Goal: Task Accomplishment & Management: Use online tool/utility

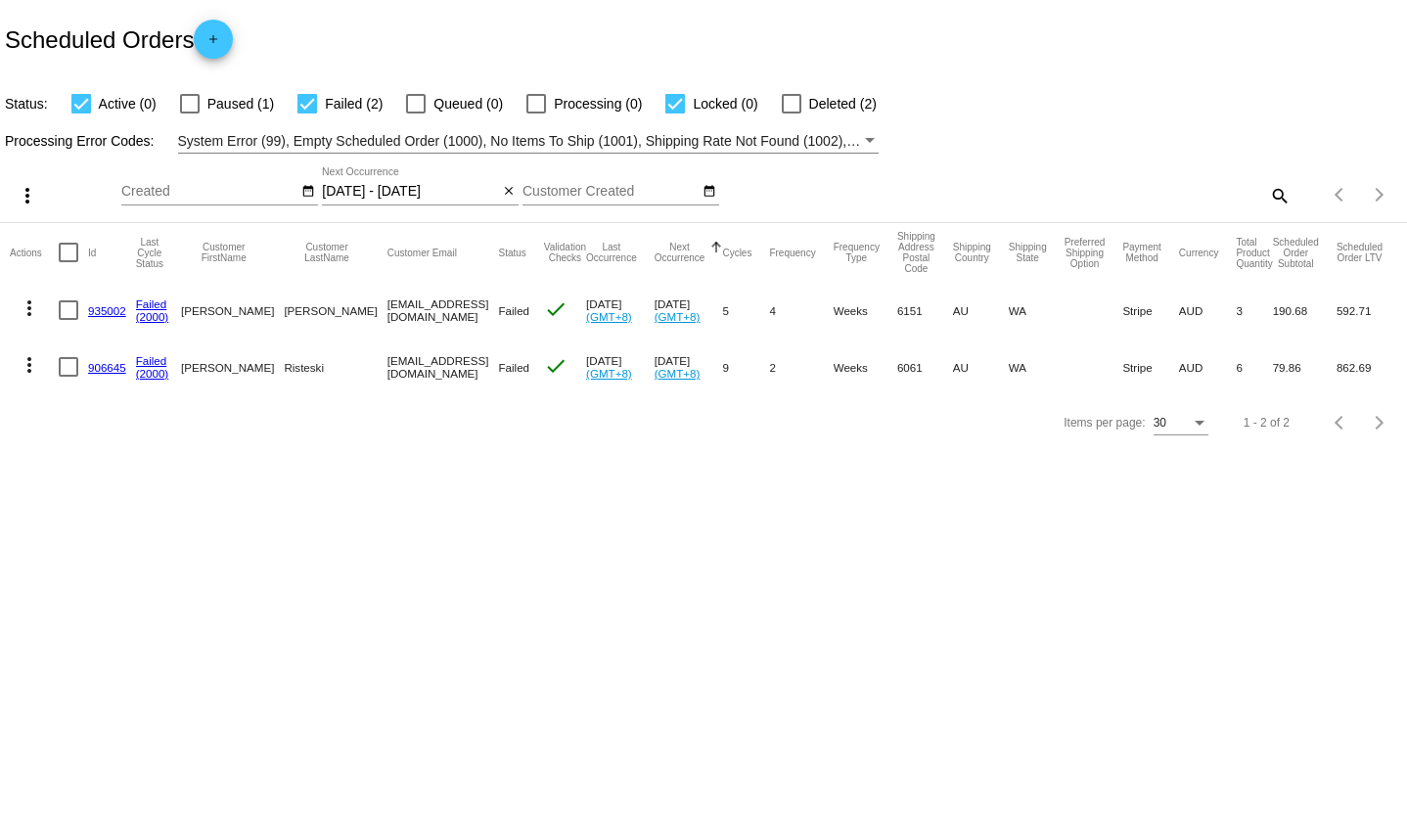
click at [420, 201] on div "[DATE] - [DATE] Oct Jan Feb Mar Apr Su" at bounding box center [410, 186] width 176 height 38
click at [409, 184] on input "[DATE] - [DATE]" at bounding box center [410, 192] width 176 height 16
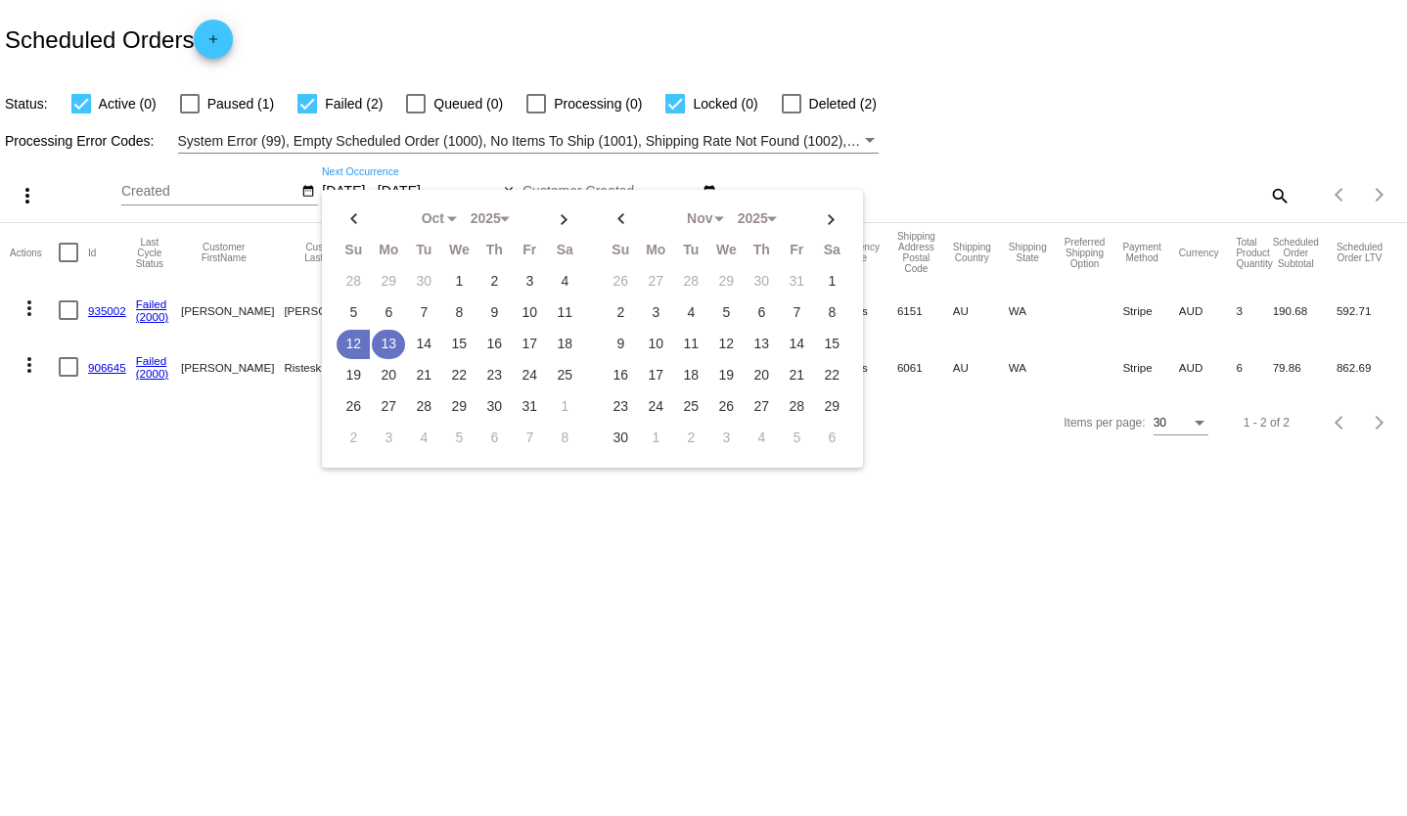
click at [388, 336] on td "13" at bounding box center [388, 344] width 33 height 29
click at [409, 336] on td "14" at bounding box center [423, 344] width 33 height 29
type input "[DATE] - [DATE]"
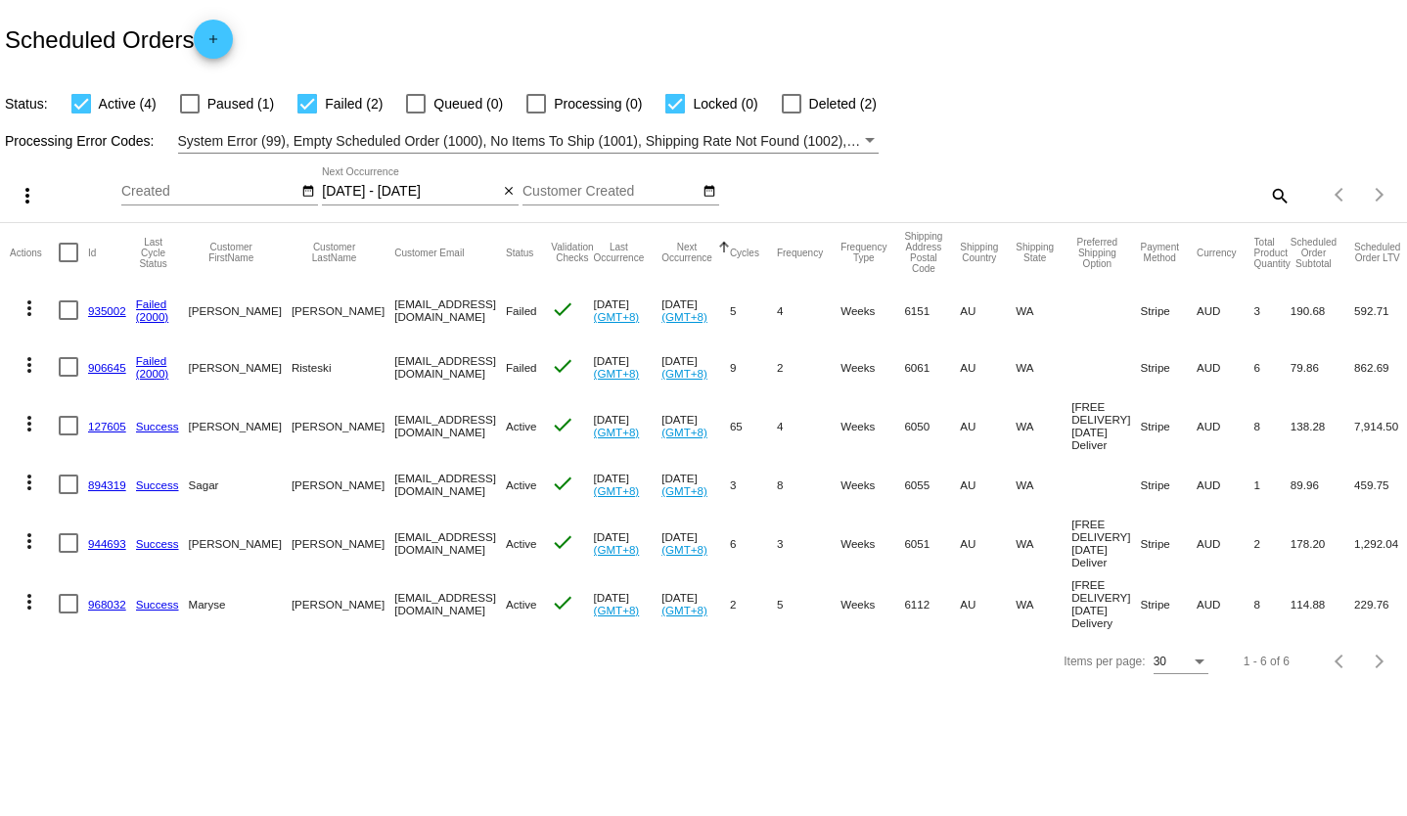
click at [284, 110] on mat-checkbox "Failed (2)" at bounding box center [328, 103] width 109 height 23
click at [297, 107] on div at bounding box center [307, 104] width 20 height 20
click at [306, 113] on input "Failed (2)" at bounding box center [306, 113] width 1 height 1
checkbox input "false"
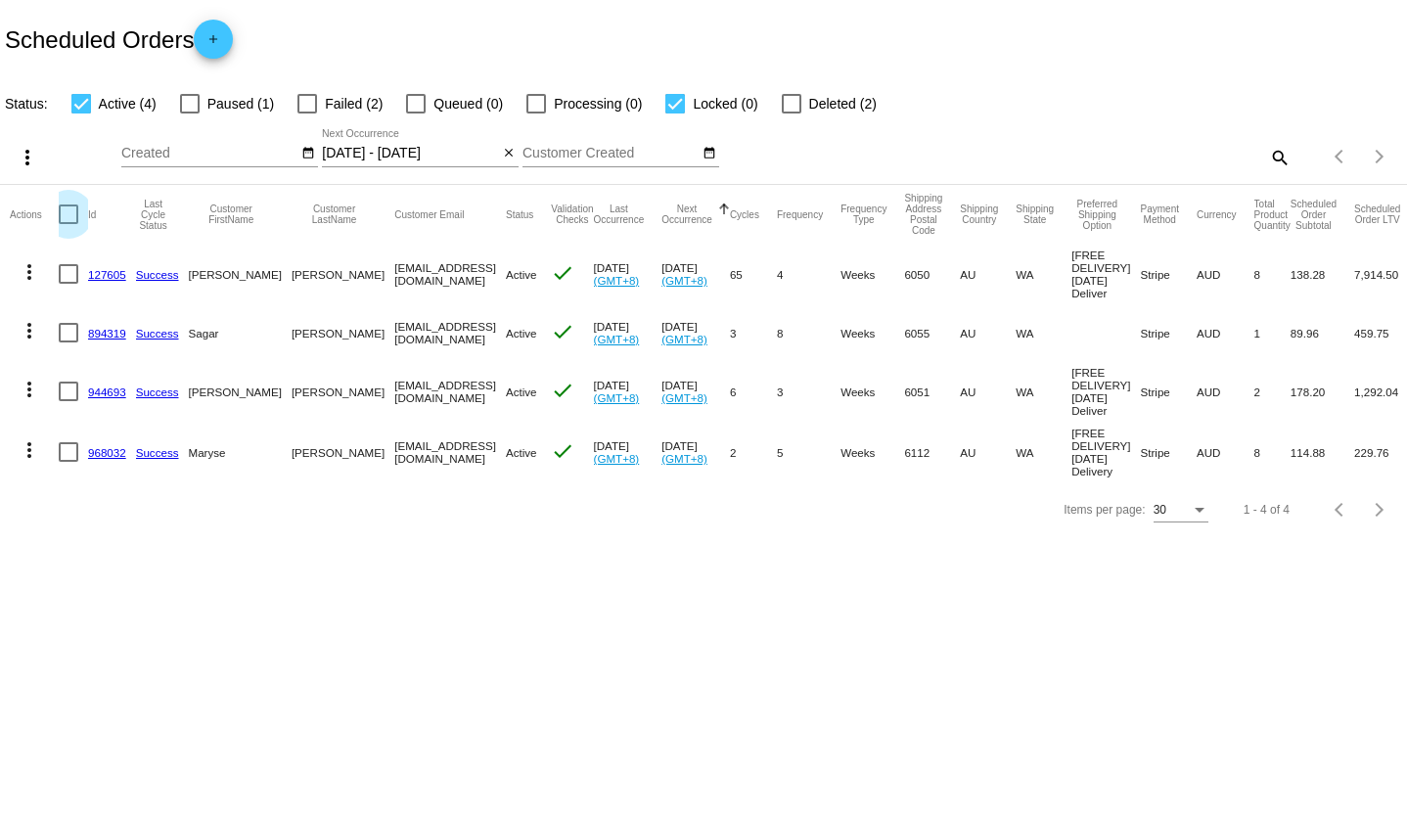
click at [72, 218] on div at bounding box center [69, 214] width 20 height 20
click at [68, 224] on input "checkbox" at bounding box center [68, 224] width 1 height 1
checkbox input "true"
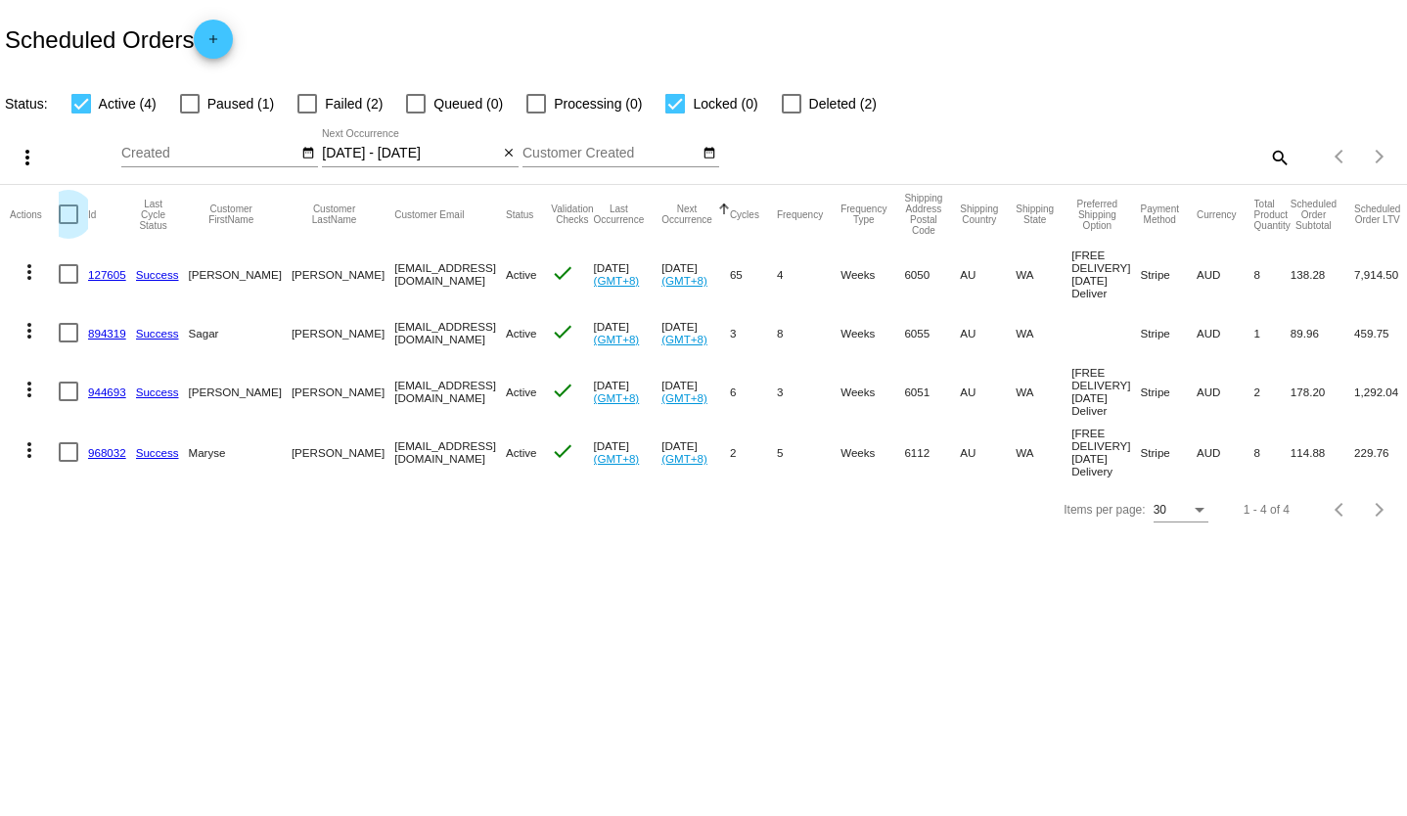
checkbox input "true"
click at [28, 156] on mat-icon "more_vert" at bounding box center [27, 157] width 23 height 23
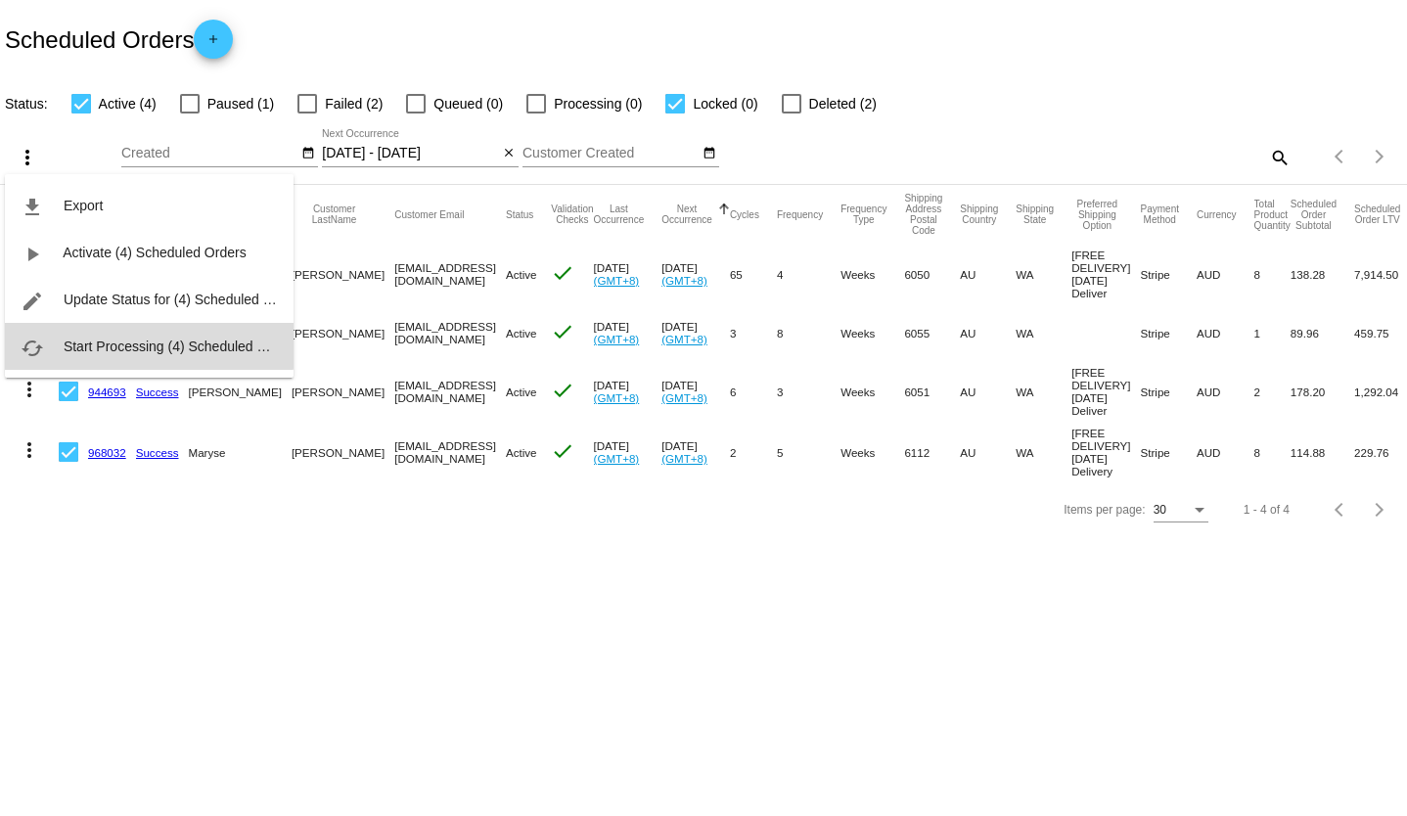
click at [143, 343] on span "Start Processing (4) Scheduled Orders" at bounding box center [181, 346] width 235 height 16
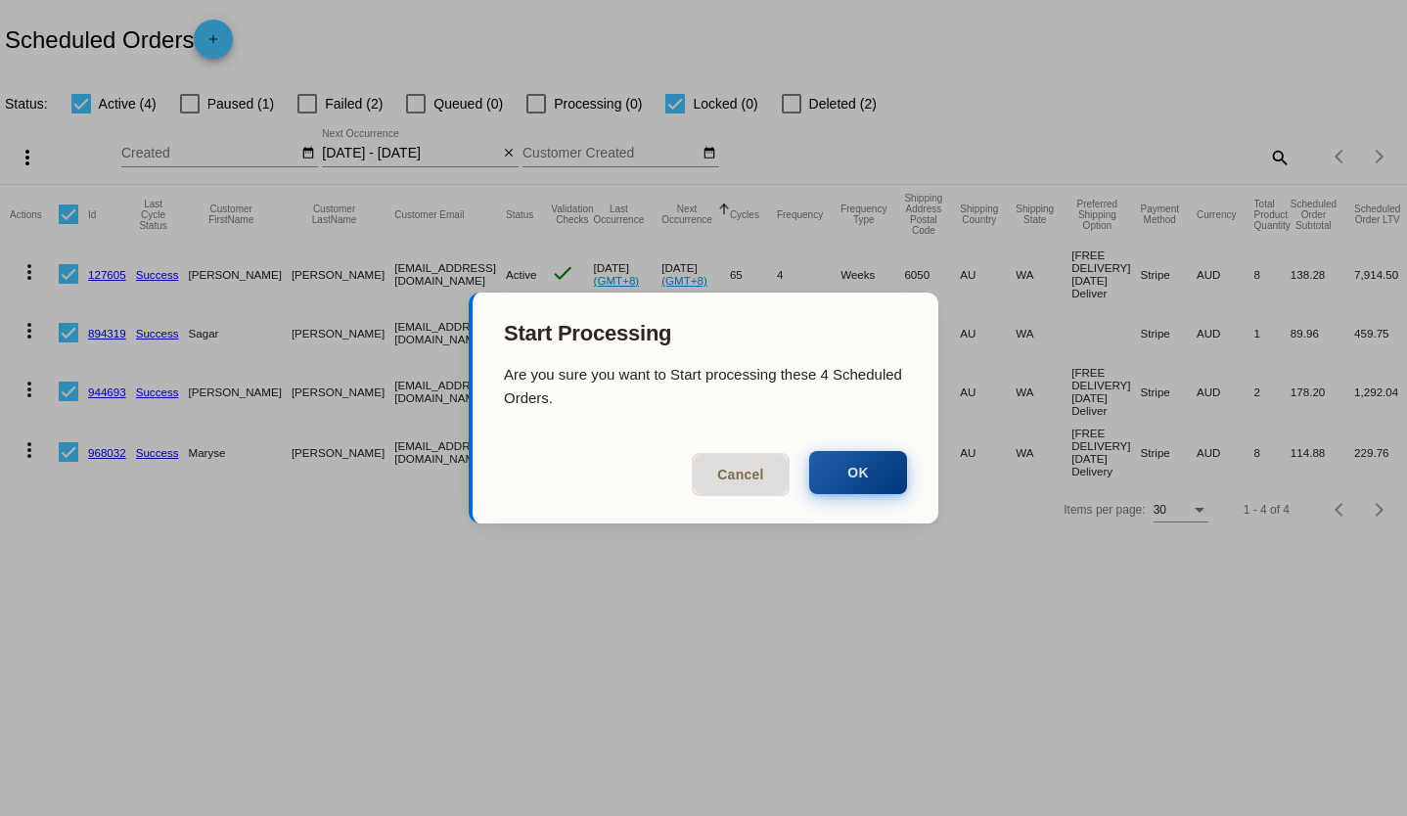
click at [873, 464] on button "OK" at bounding box center [858, 472] width 98 height 43
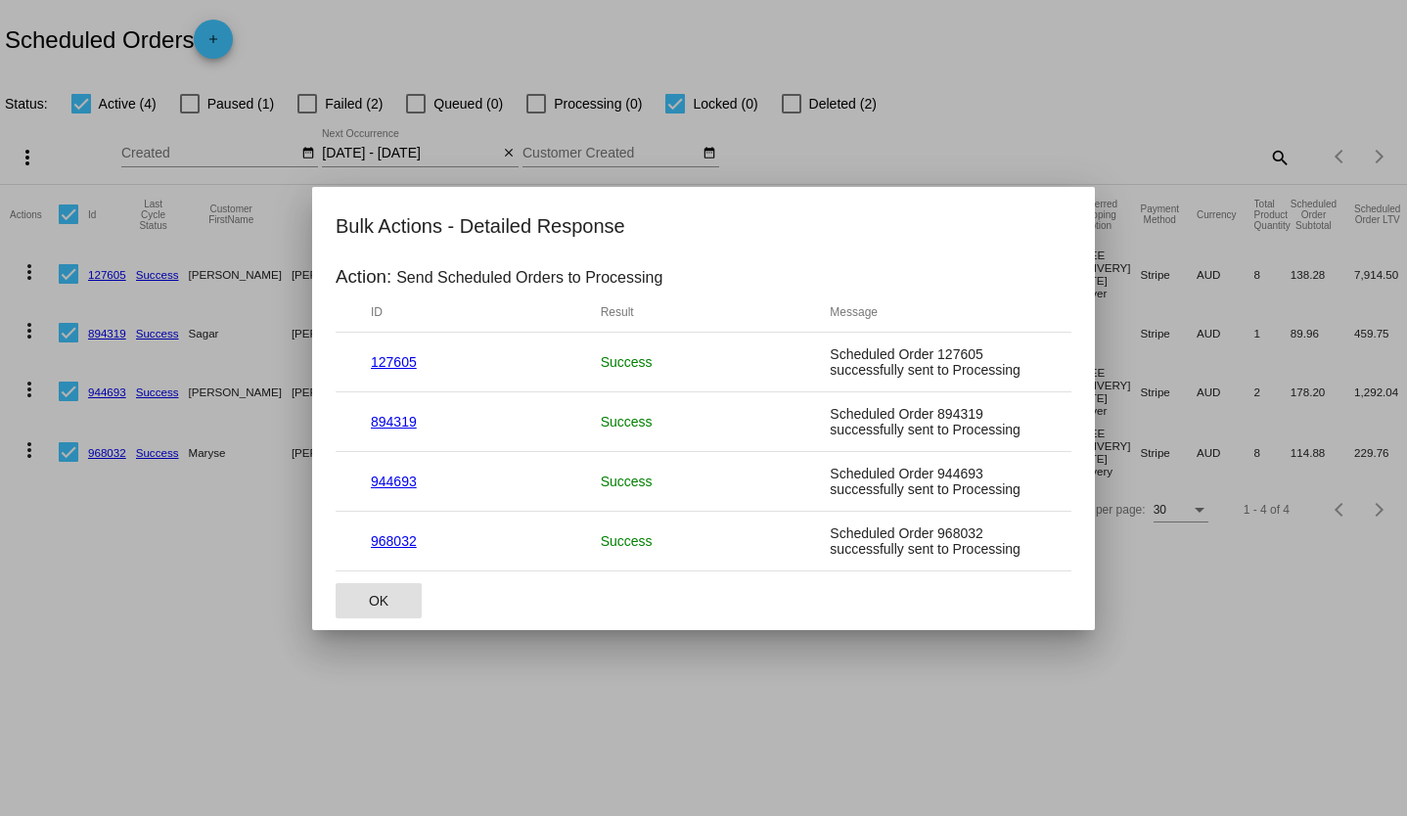
click at [372, 593] on span "OK" at bounding box center [379, 601] width 20 height 16
